Goal: Information Seeking & Learning: Learn about a topic

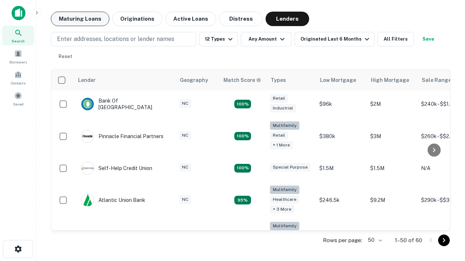
click at [80, 19] on button "Maturing Loans" at bounding box center [80, 19] width 58 height 15
